Goal: Task Accomplishment & Management: Manage account settings

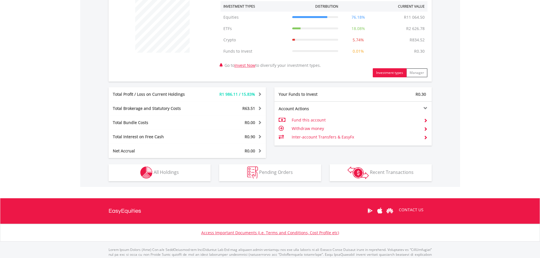
scroll to position [227, 0]
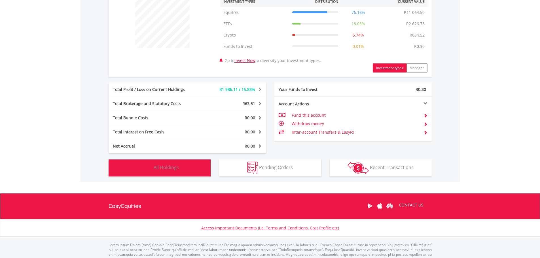
click at [168, 168] on span "All Holdings" at bounding box center [166, 167] width 25 height 6
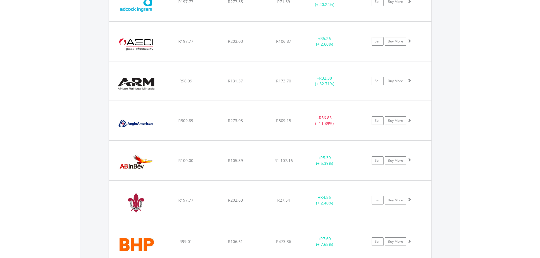
scroll to position [506, 0]
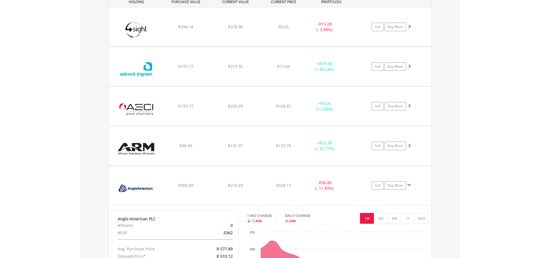
scroll to position [449, 0]
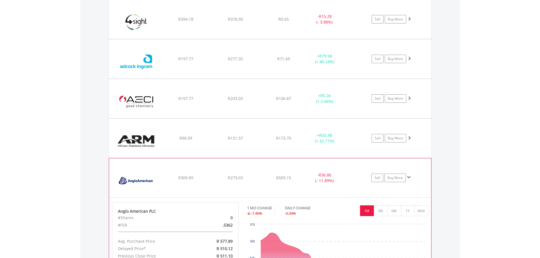
click at [197, 22] on div "R309.89" at bounding box center [186, 19] width 48 height 6
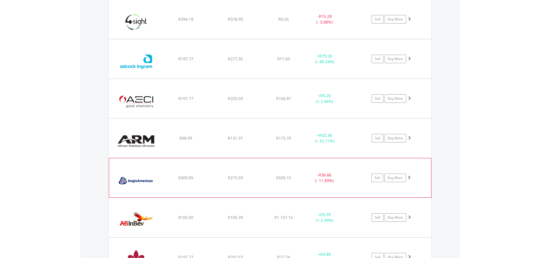
click at [207, 22] on div "R309.89" at bounding box center [186, 19] width 48 height 6
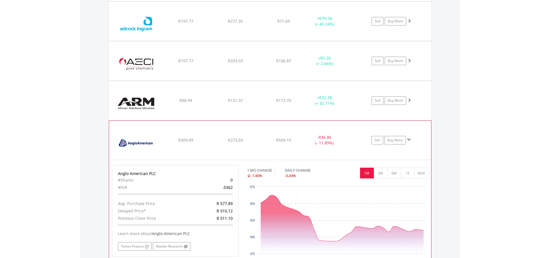
scroll to position [477, 0]
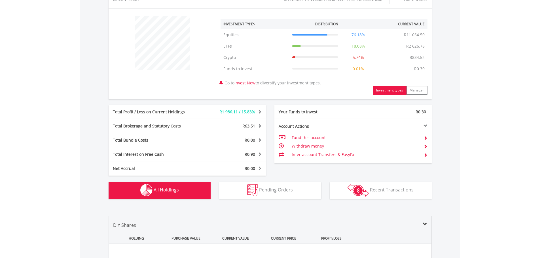
scroll to position [255, 0]
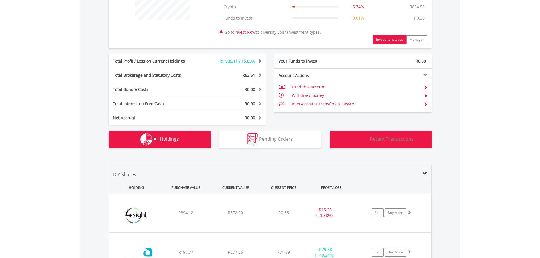
click at [367, 140] on img "button" at bounding box center [358, 140] width 21 height 12
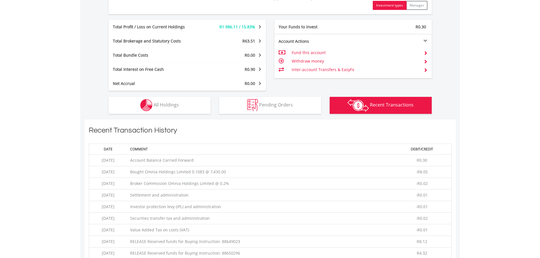
scroll to position [312, 0]
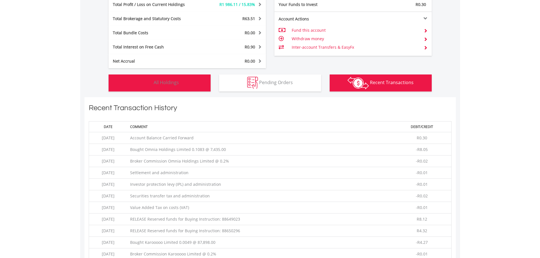
click at [158, 85] on span "All Holdings" at bounding box center [166, 82] width 25 height 6
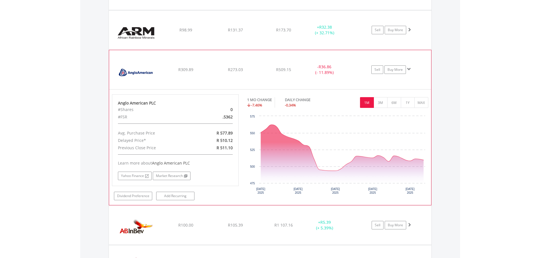
scroll to position [595, 0]
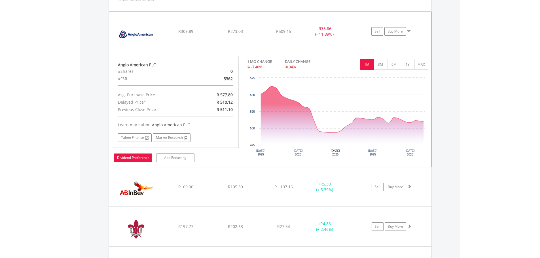
click at [137, 156] on link "Dividend Preference" at bounding box center [133, 158] width 38 height 9
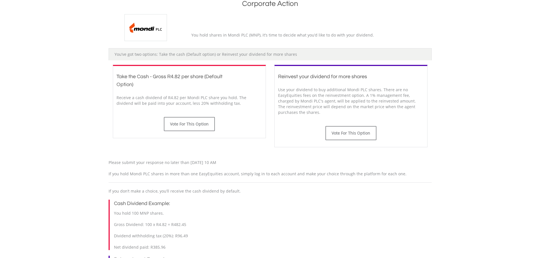
scroll to position [113, 0]
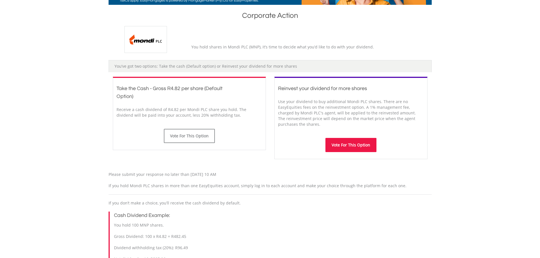
click at [346, 144] on button "Vote For This Option" at bounding box center [351, 145] width 51 height 14
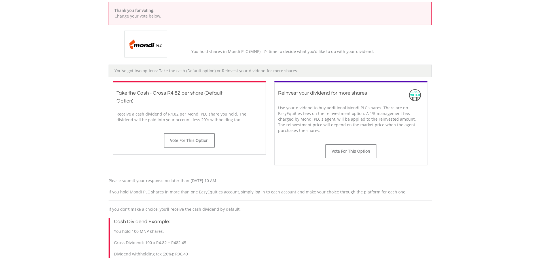
scroll to position [142, 0]
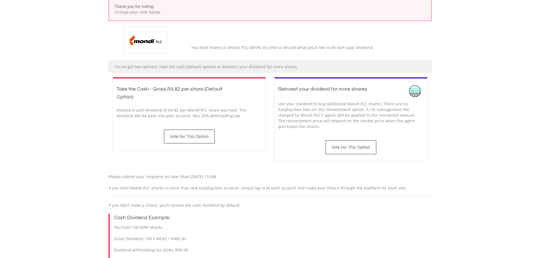
click at [157, 40] on img at bounding box center [145, 40] width 43 height 27
click at [198, 51] on div "You hold shares in Mondi PLC (MNP), it’s time to decide what you’d like to do w…" at bounding box center [270, 40] width 332 height 27
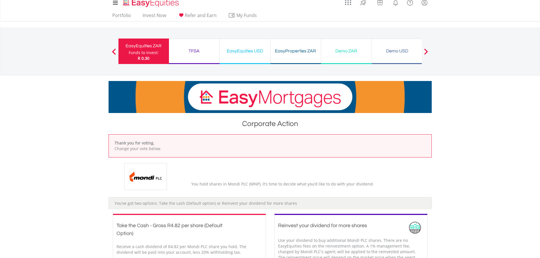
scroll to position [5, 0]
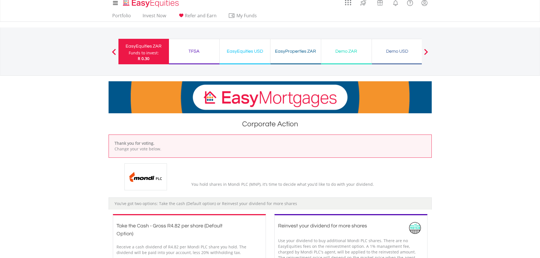
click at [151, 47] on div "EasyEquities ZAR" at bounding box center [144, 46] width 44 height 8
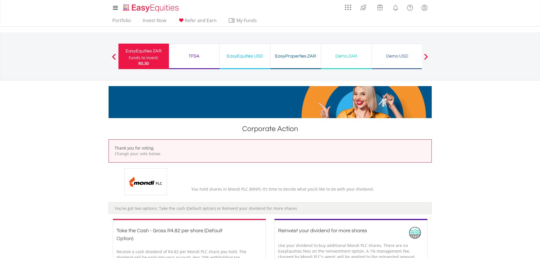
click at [138, 56] on div "Funds to invest:" at bounding box center [144, 58] width 30 height 6
